Goal: Transaction & Acquisition: Subscribe to service/newsletter

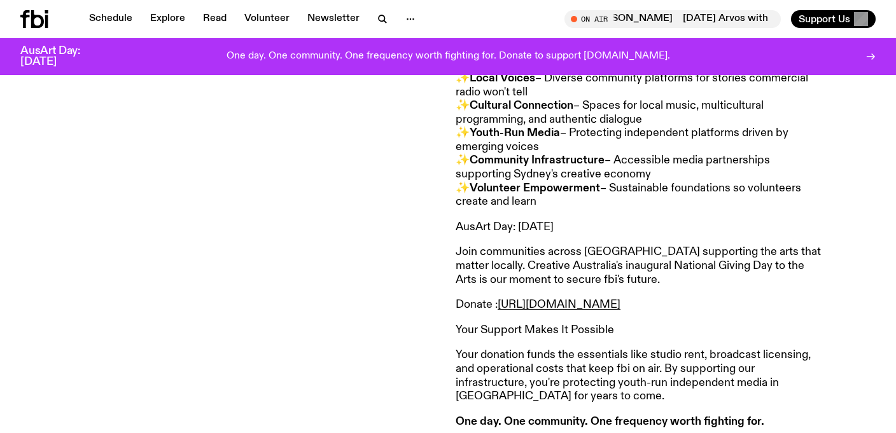
scroll to position [754, 0]
drag, startPoint x: 453, startPoint y: 254, endPoint x: 750, endPoint y: 311, distance: 302.4
click at [750, 311] on div "23 October 2025 : Your voice. Your station. Your moment. → Donate to Voices at …" at bounding box center [448, 117] width 896 height 726
copy article "Join communities across Australia supporting the arts that matter locally. Crea…"
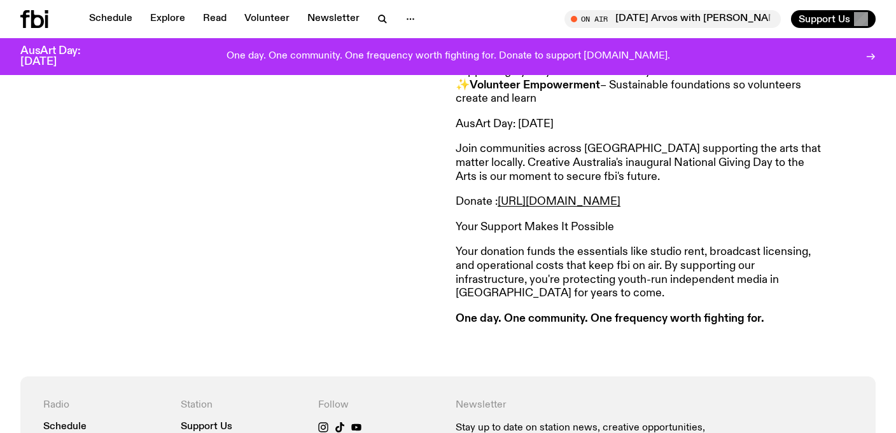
scroll to position [920, 0]
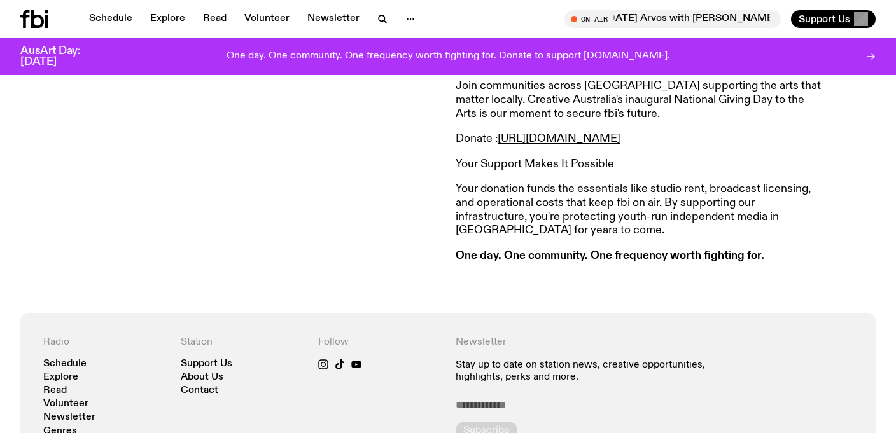
click at [627, 168] on h3 "Your Support Makes It Possible" at bounding box center [638, 165] width 366 height 14
drag, startPoint x: 627, startPoint y: 168, endPoint x: 446, endPoint y: 88, distance: 197.4
copy div "23 October 2025 : Your voice. Your station. Your moment. → Donate to Voices at …"
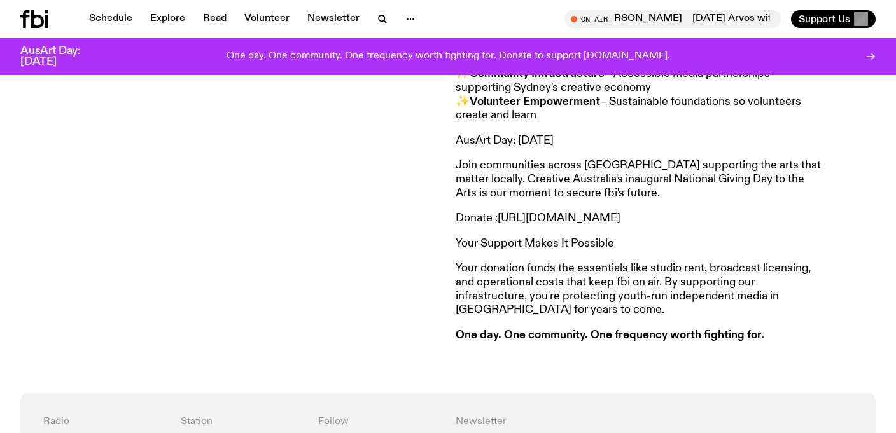
scroll to position [754, 0]
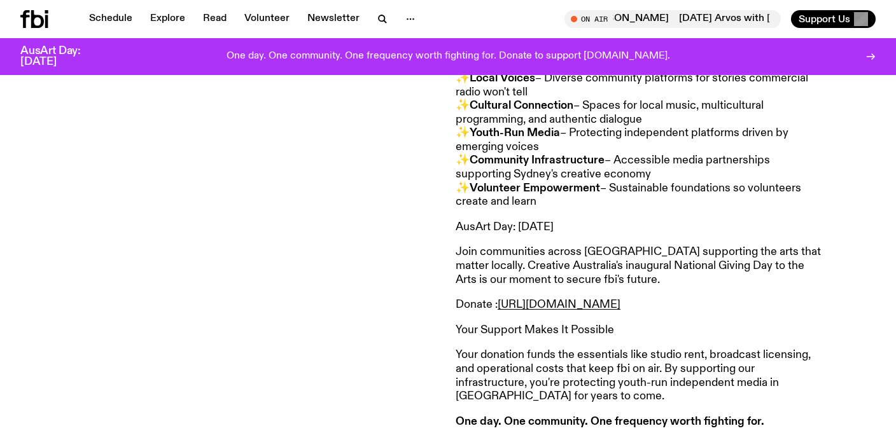
click at [624, 335] on h3 "Your Support Makes It Possible" at bounding box center [638, 331] width 366 height 14
drag, startPoint x: 443, startPoint y: 247, endPoint x: 585, endPoint y: 280, distance: 145.0
click at [585, 280] on div "23 October 2025 : Your voice. Your station. Your moment. → Donate to Voices at …" at bounding box center [448, 117] width 896 height 726
click at [584, 280] on p "Join communities across [GEOGRAPHIC_DATA] supporting the arts that matter local…" at bounding box center [638, 266] width 366 height 41
drag, startPoint x: 452, startPoint y: 252, endPoint x: 755, endPoint y: 306, distance: 308.2
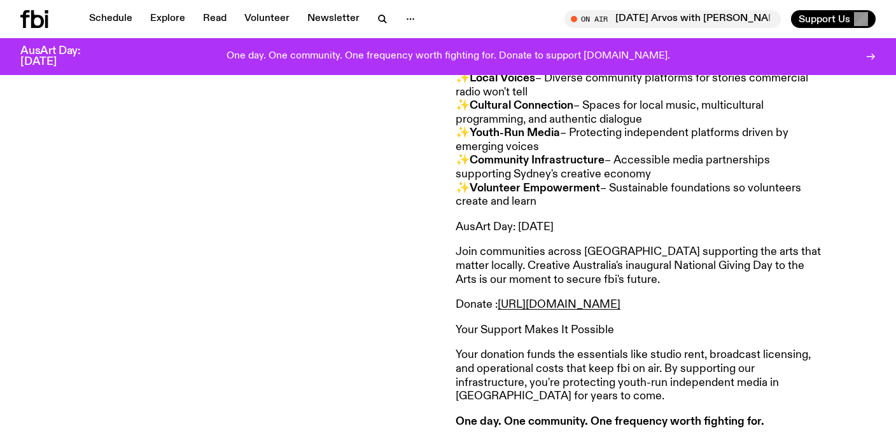
click at [755, 306] on div "23 October 2025 : Your voice. Your station. Your moment. → Donate to Voices at …" at bounding box center [448, 117] width 896 height 726
copy article "Join communities across Australia supporting the arts that matter locally. Crea…"
click at [515, 183] on strong "Volunteer Empowerment" at bounding box center [534, 188] width 130 height 11
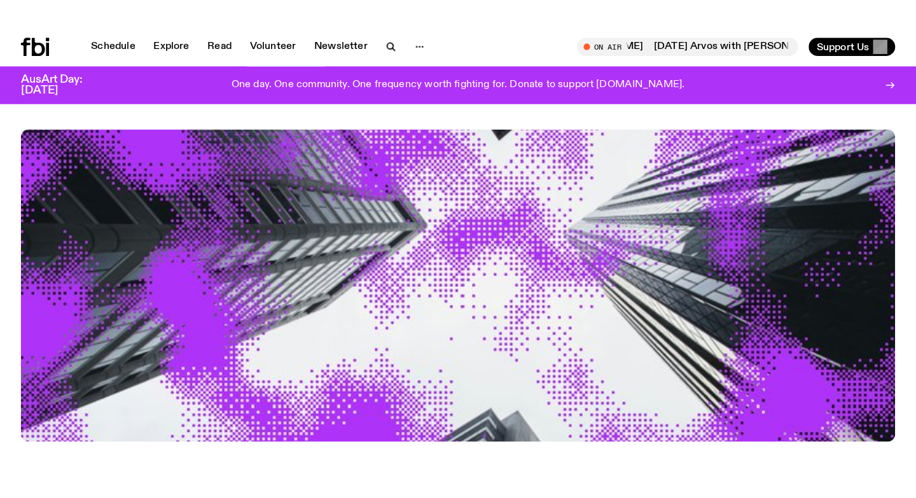
scroll to position [0, 0]
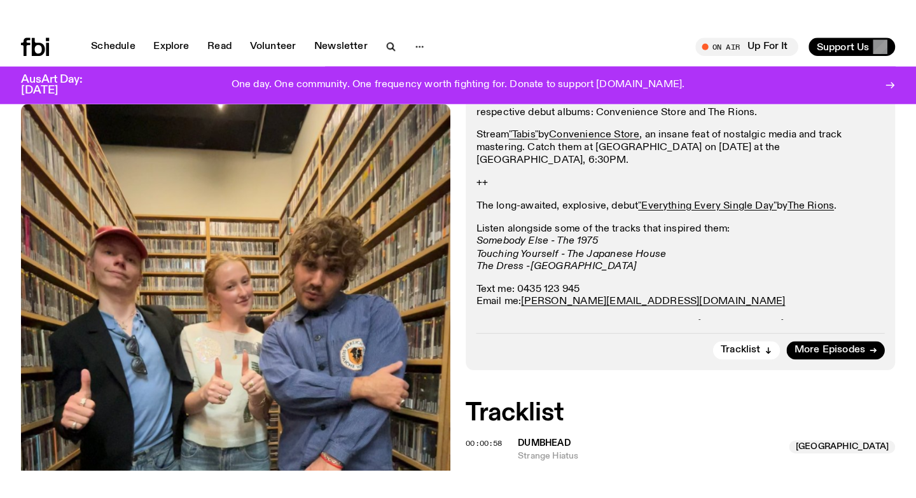
scroll to position [418, 0]
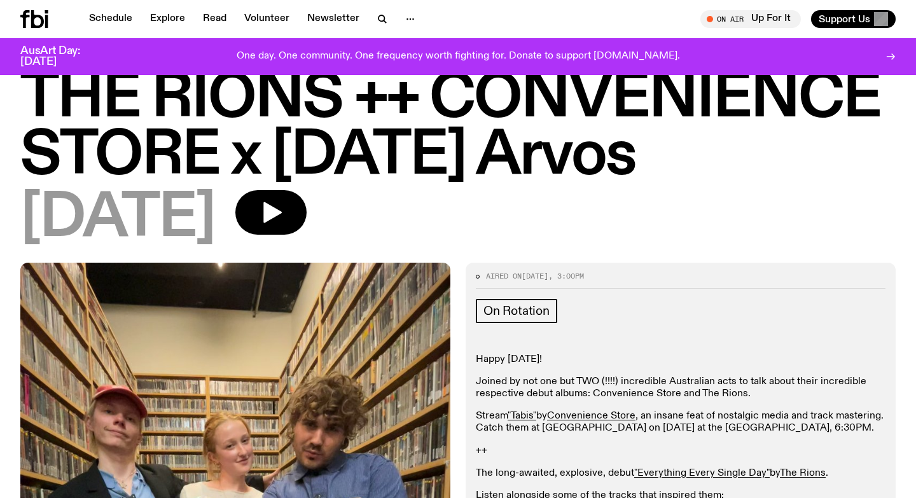
scroll to position [40, 0]
click at [329, 46] on div "One day. One community. One frequency worth fighting for. Donate to support [DO…" at bounding box center [458, 57] width 692 height 22
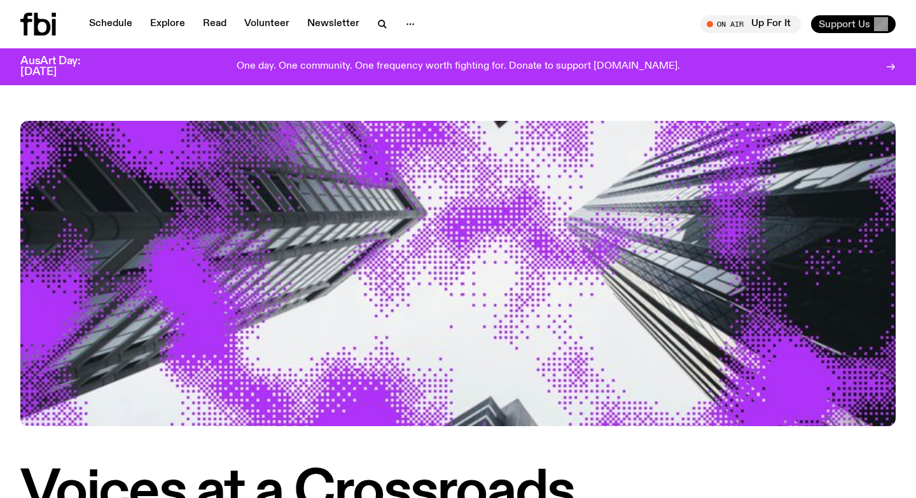
click at [856, 29] on span "Support Us" at bounding box center [845, 23] width 52 height 11
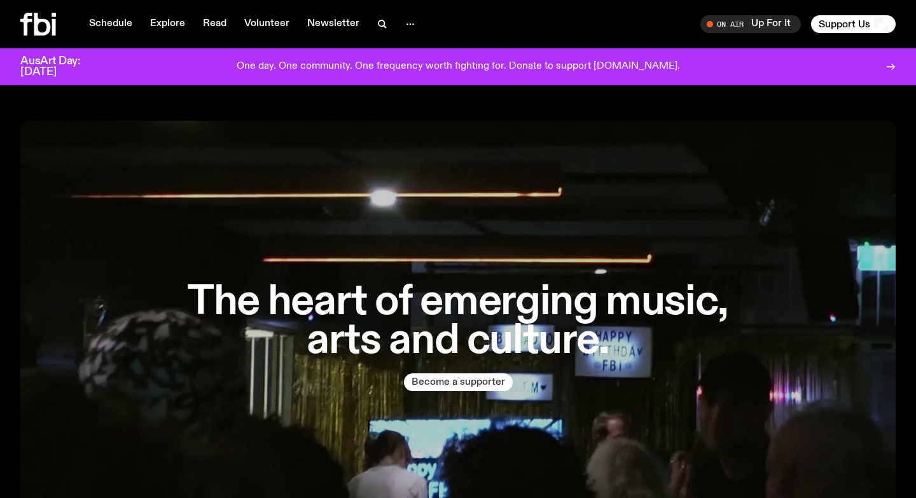
click at [478, 384] on button "Become a supporter" at bounding box center [458, 382] width 109 height 18
